Goal: Task Accomplishment & Management: Manage account settings

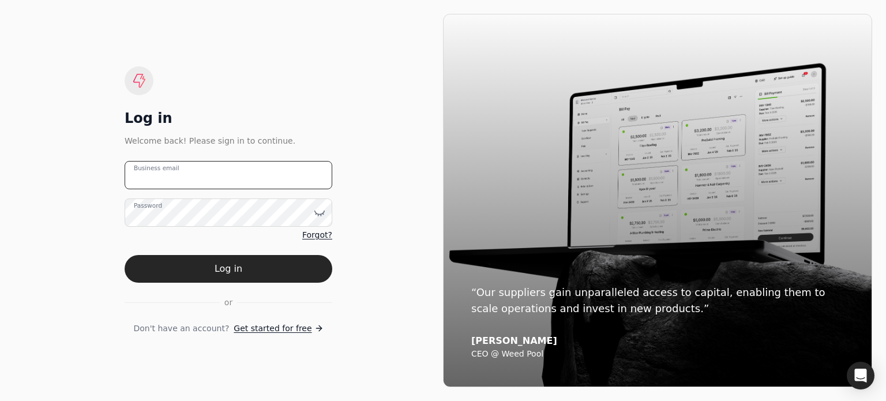
click at [192, 178] on email "Business email" at bounding box center [229, 175] width 208 height 28
type email "[PERSON_NAME][EMAIL_ADDRESS][DOMAIN_NAME]"
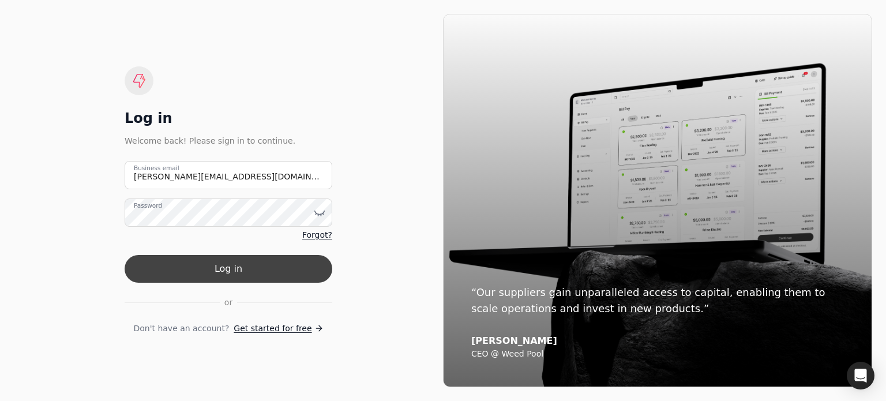
click at [196, 261] on button "Log in" at bounding box center [229, 269] width 208 height 28
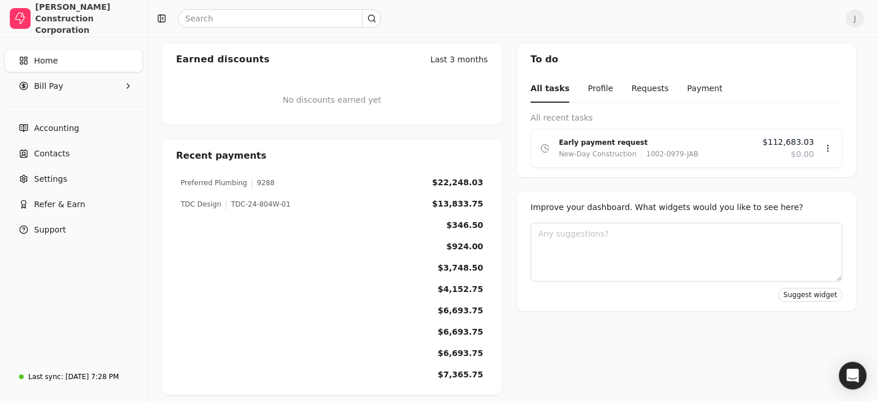
scroll to position [192, 0]
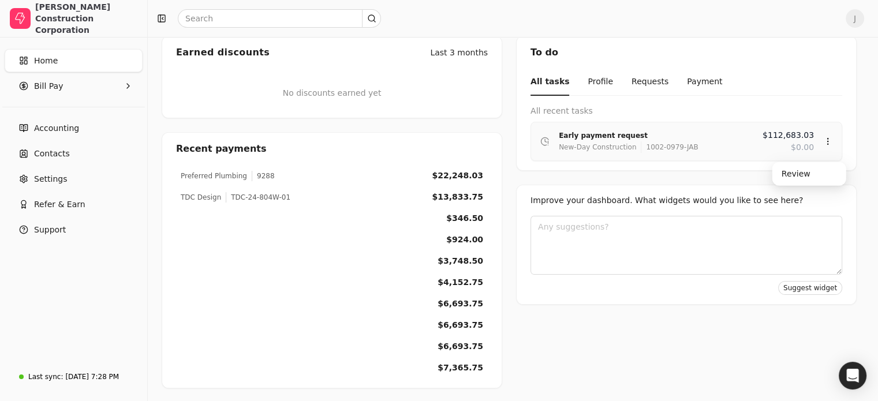
click at [644, 132] on div "Early payment request" at bounding box center [656, 136] width 194 height 12
click at [811, 177] on div "Review" at bounding box center [808, 173] width 69 height 19
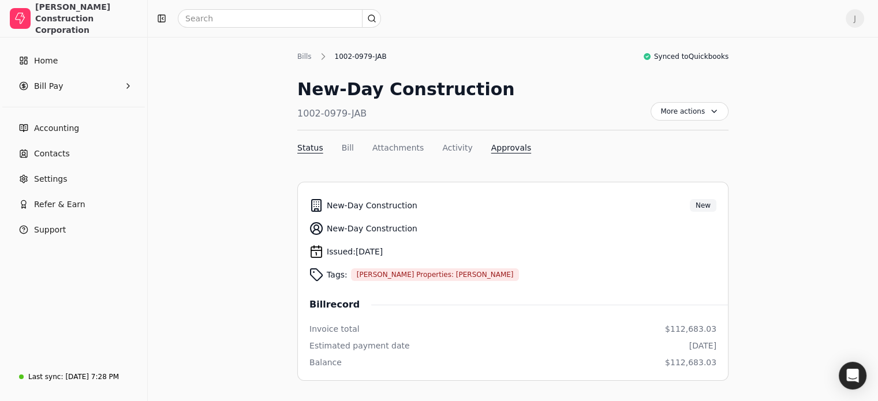
click at [500, 143] on button "Approvals" at bounding box center [511, 148] width 40 height 12
click at [667, 113] on span "More actions" at bounding box center [689, 111] width 78 height 18
click at [642, 135] on span "Export PDF" at bounding box center [629, 139] width 45 height 12
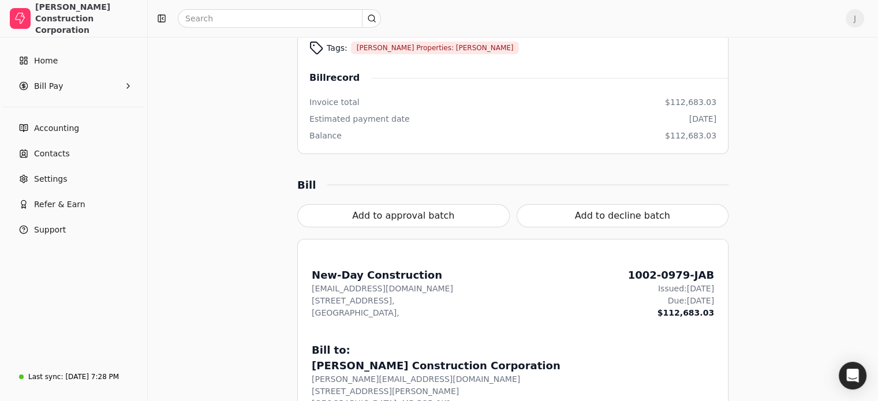
scroll to position [289, 0]
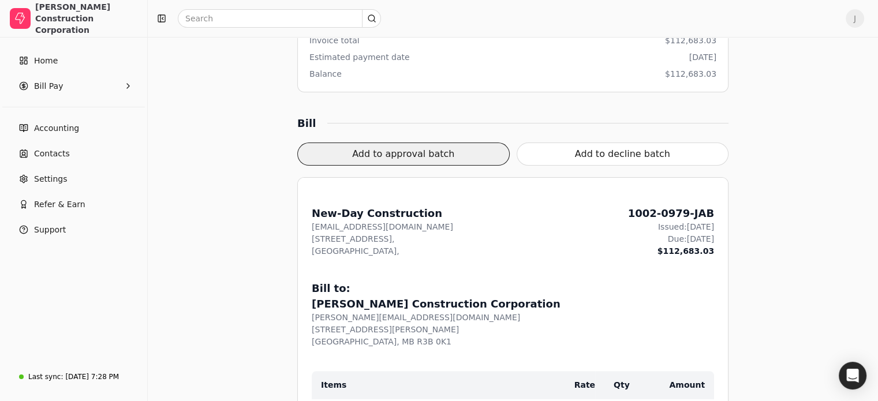
click at [406, 150] on button "Add to approval batch" at bounding box center [403, 154] width 212 height 23
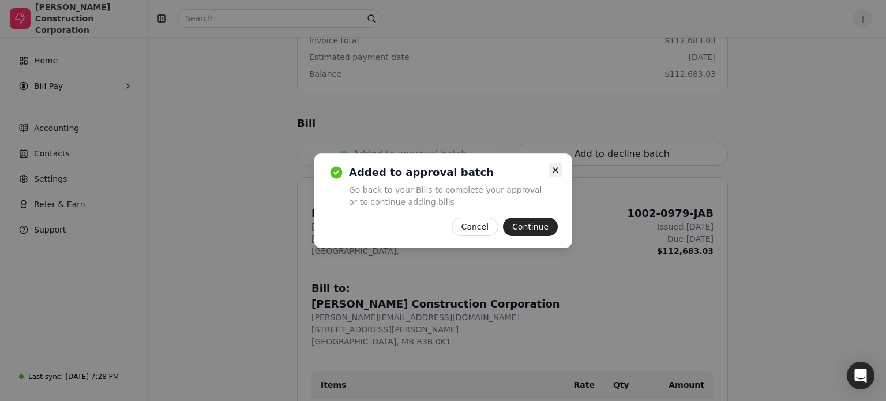
click at [555, 168] on icon "button" at bounding box center [555, 170] width 9 height 9
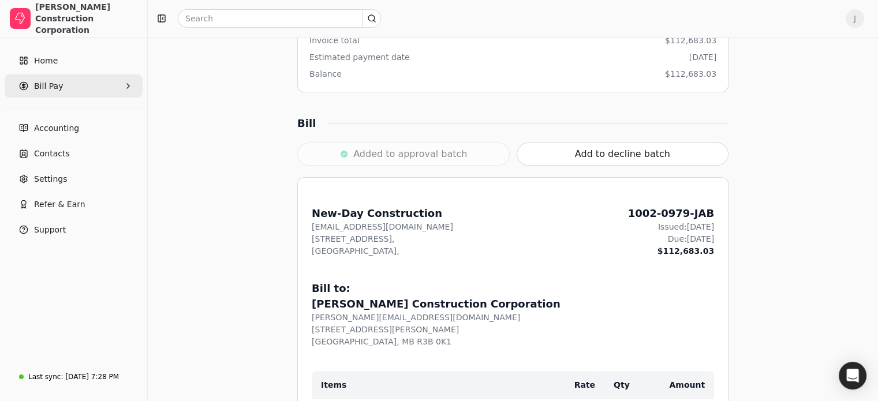
click at [83, 87] on Pay "Bill Pay" at bounding box center [74, 85] width 138 height 23
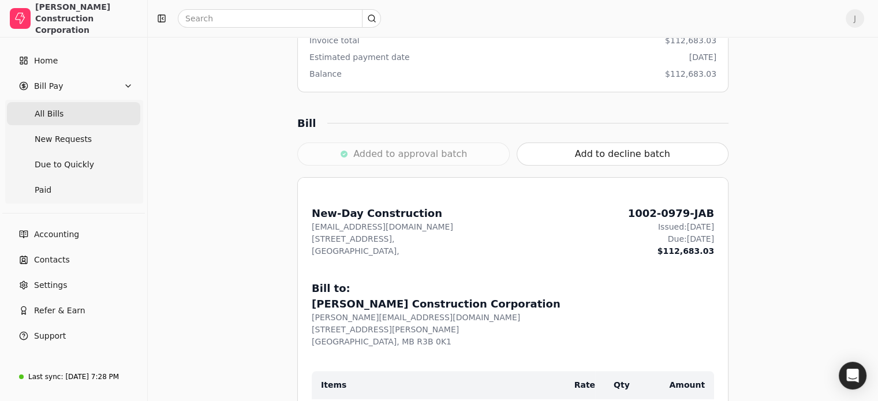
click at [63, 117] on Bills "All Bills" at bounding box center [73, 113] width 133 height 23
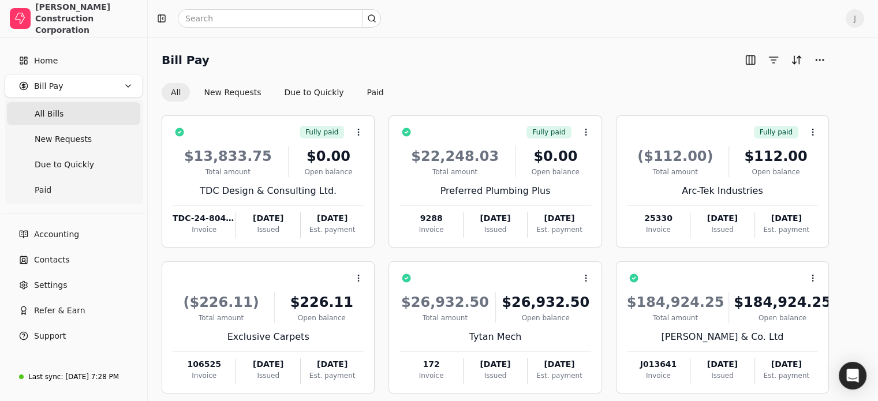
click at [259, 83] on div "Bill Pay All New Requests Due to Quickly Paid" at bounding box center [495, 76] width 667 height 51
click at [254, 91] on button "New Requests" at bounding box center [232, 92] width 76 height 18
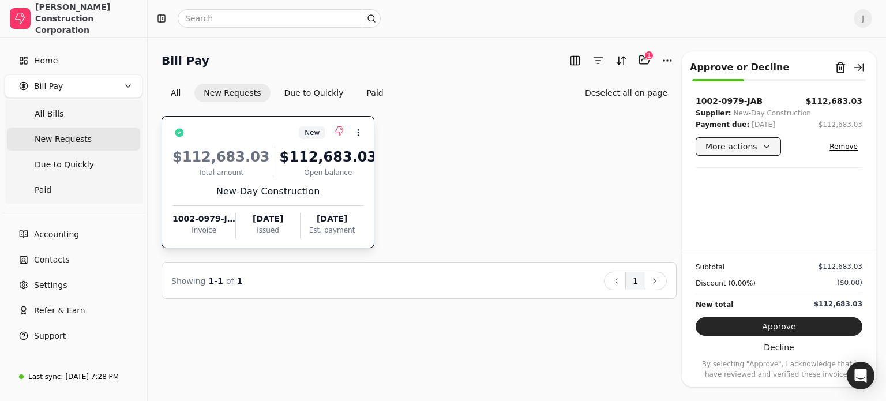
click at [758, 142] on button "More actions" at bounding box center [738, 146] width 85 height 18
click at [761, 197] on div "1002-0979-JAB $112,683.03 Supplier: New-Day Construction Payment due: [DATE] $1…" at bounding box center [779, 173] width 194 height 156
click at [302, 95] on button "Due to Quickly" at bounding box center [314, 93] width 78 height 18
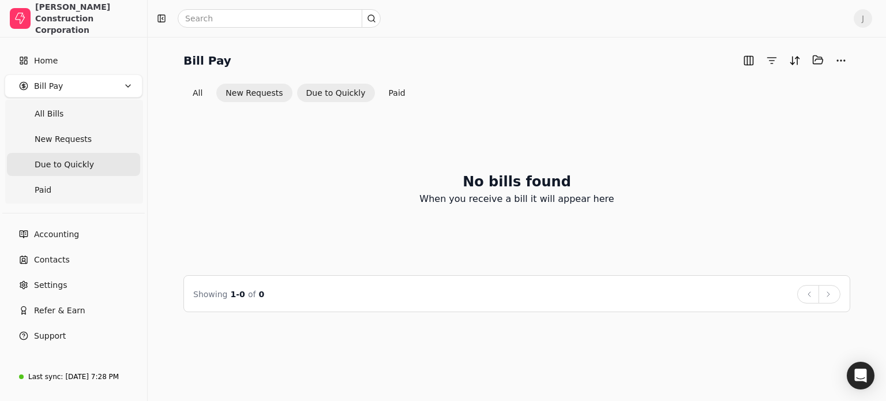
click at [270, 89] on button "New Requests" at bounding box center [254, 93] width 76 height 18
